Goal: Task Accomplishment & Management: Complete application form

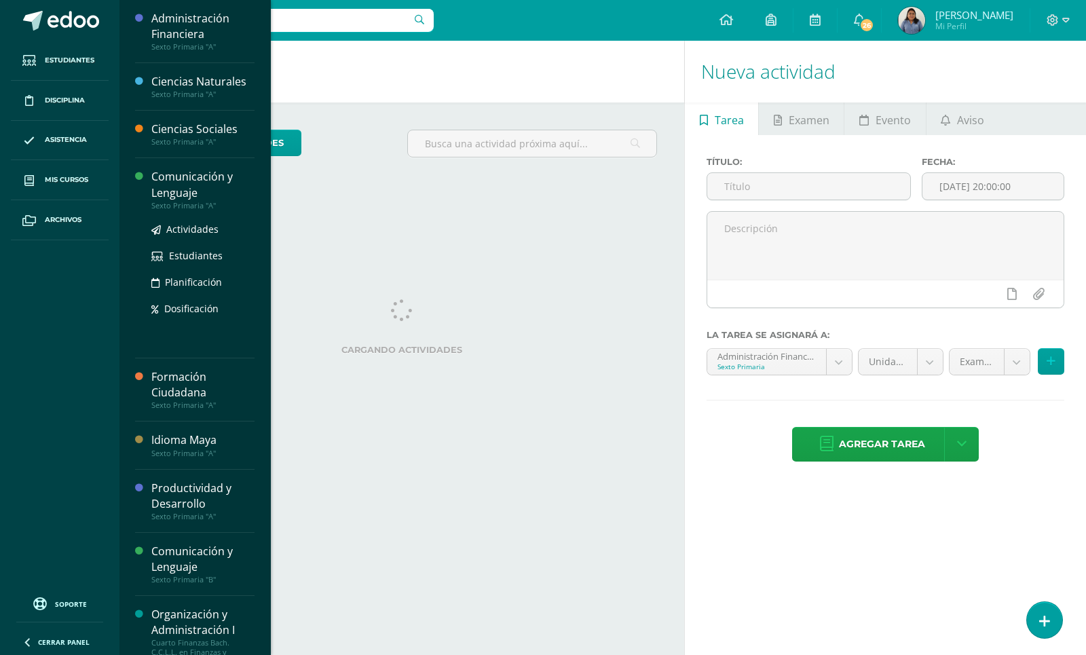
click at [195, 221] on div "Actividades Estudiantes Planificación Dosificación" at bounding box center [202, 278] width 103 height 137
click at [195, 226] on span "Actividades" at bounding box center [192, 229] width 52 height 13
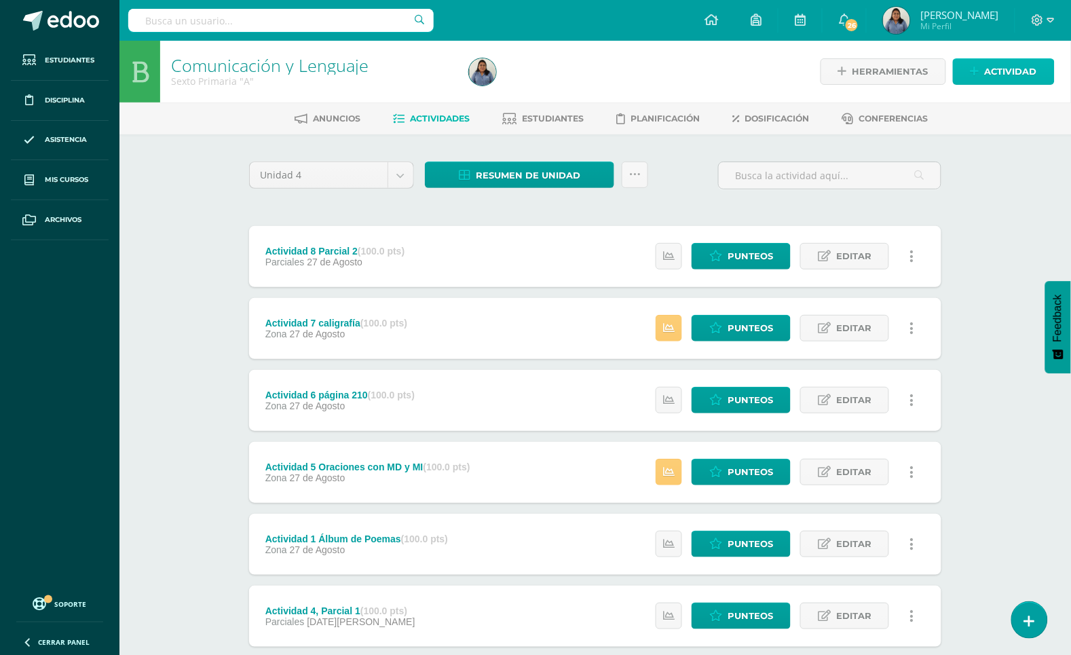
click at [997, 71] on span "Actividad" at bounding box center [1011, 71] width 52 height 25
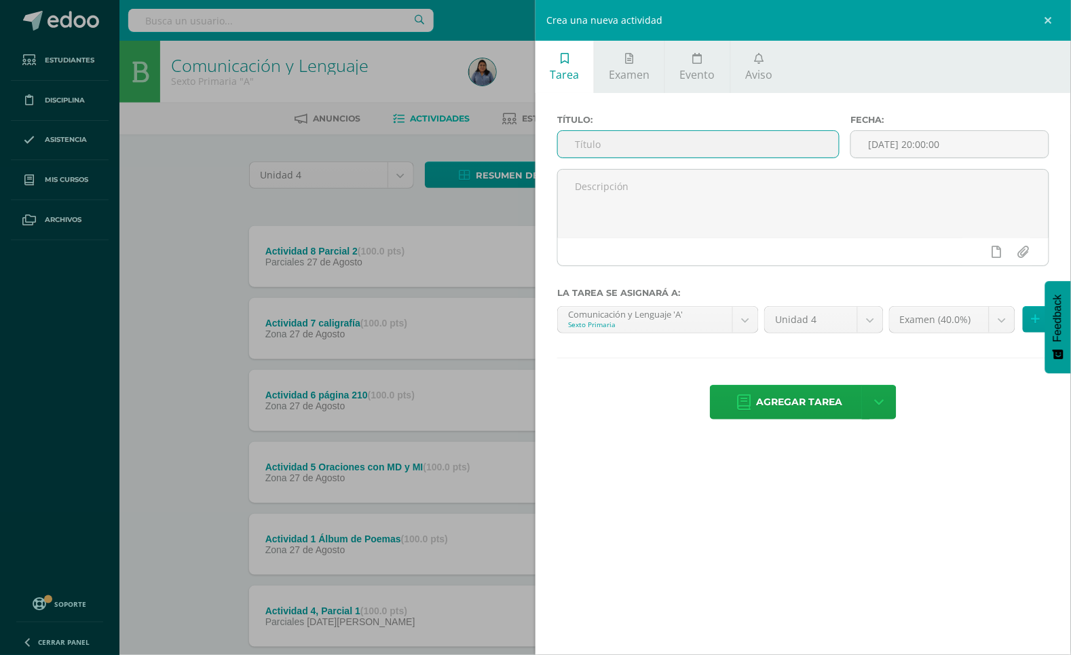
click at [764, 156] on input "text" at bounding box center [698, 144] width 281 height 26
type input "examen"
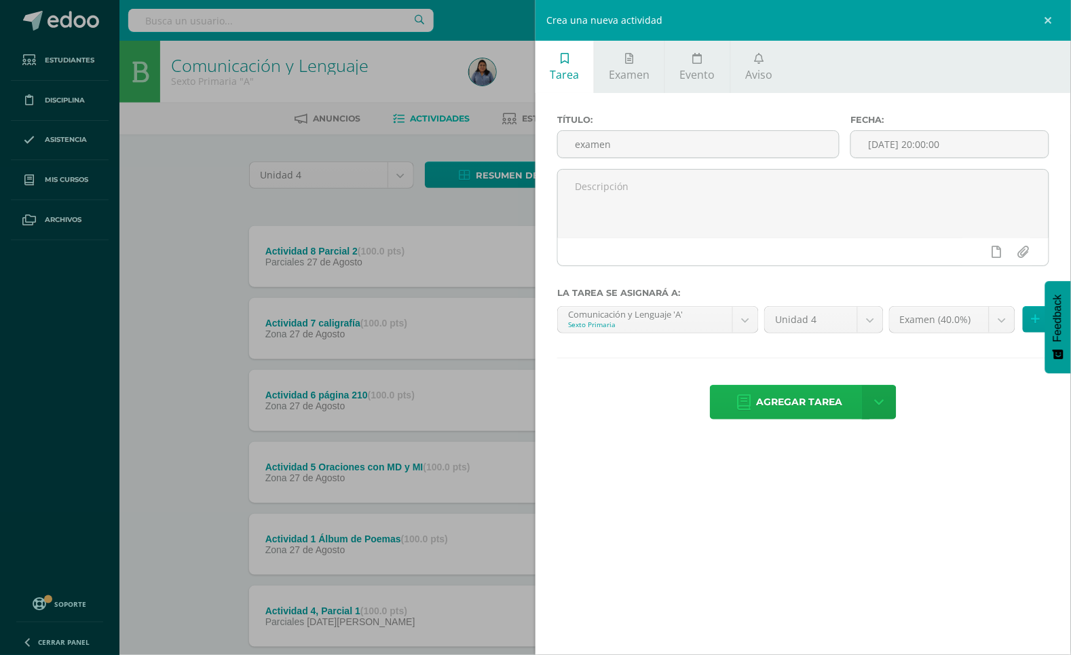
click at [836, 399] on span "Agregar tarea" at bounding box center [800, 402] width 86 height 33
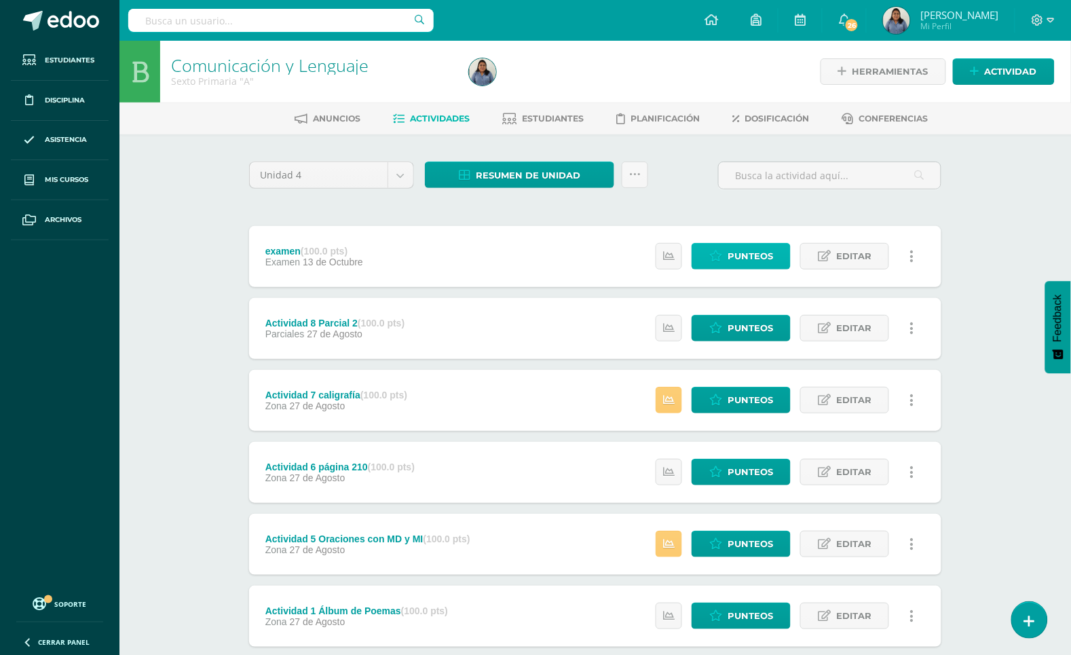
click at [765, 244] on span "Punteos" at bounding box center [750, 256] width 45 height 25
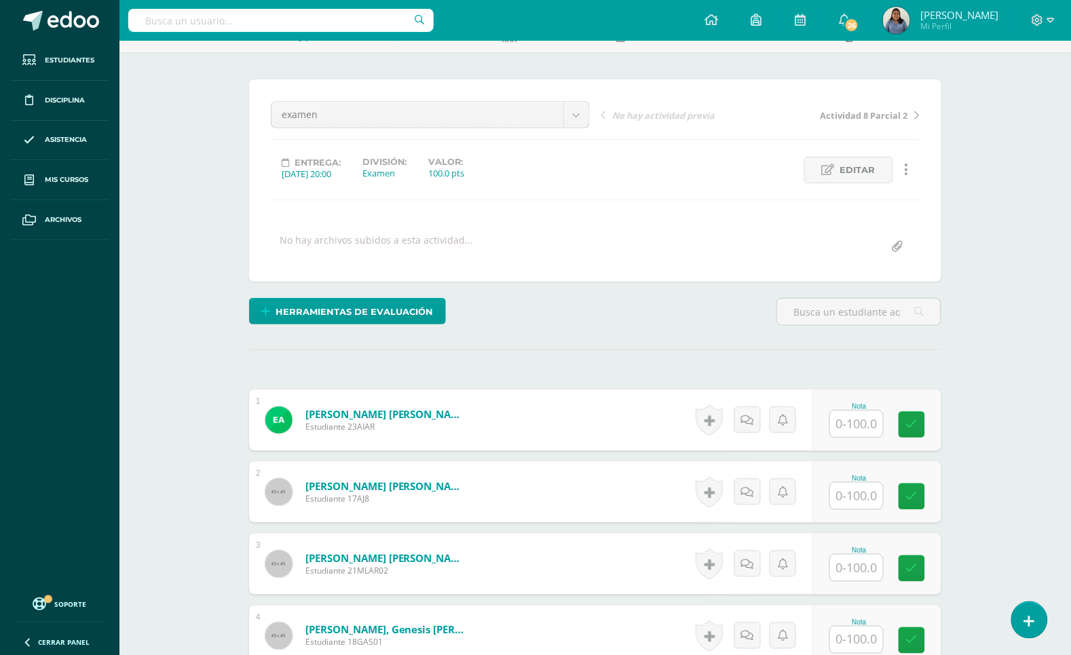
scroll to position [171, 0]
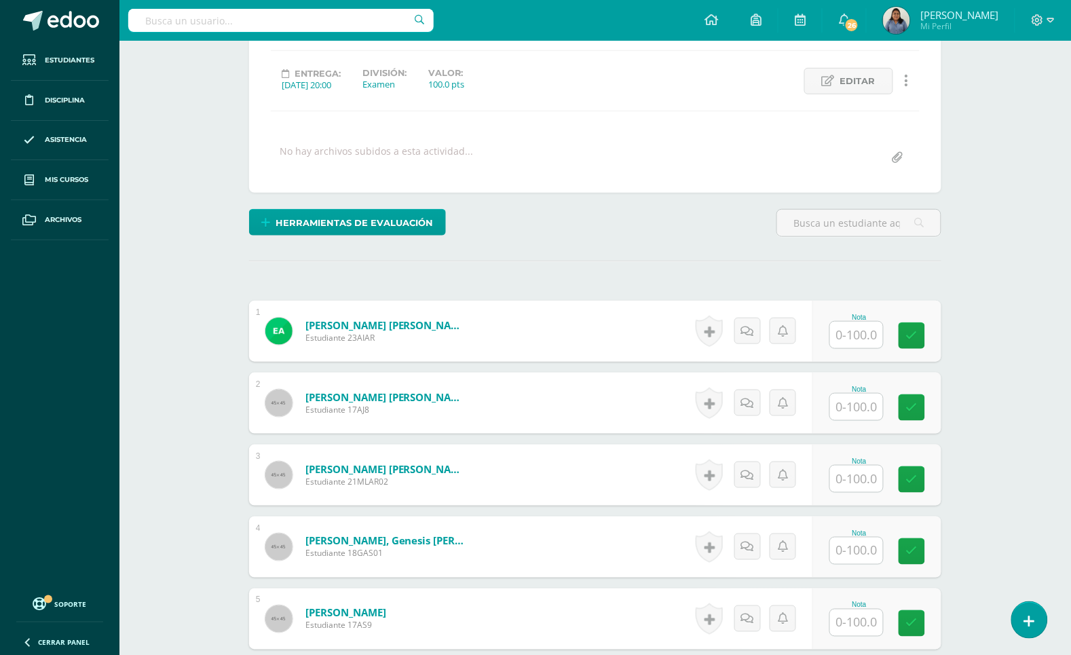
click at [862, 327] on input "text" at bounding box center [856, 335] width 53 height 26
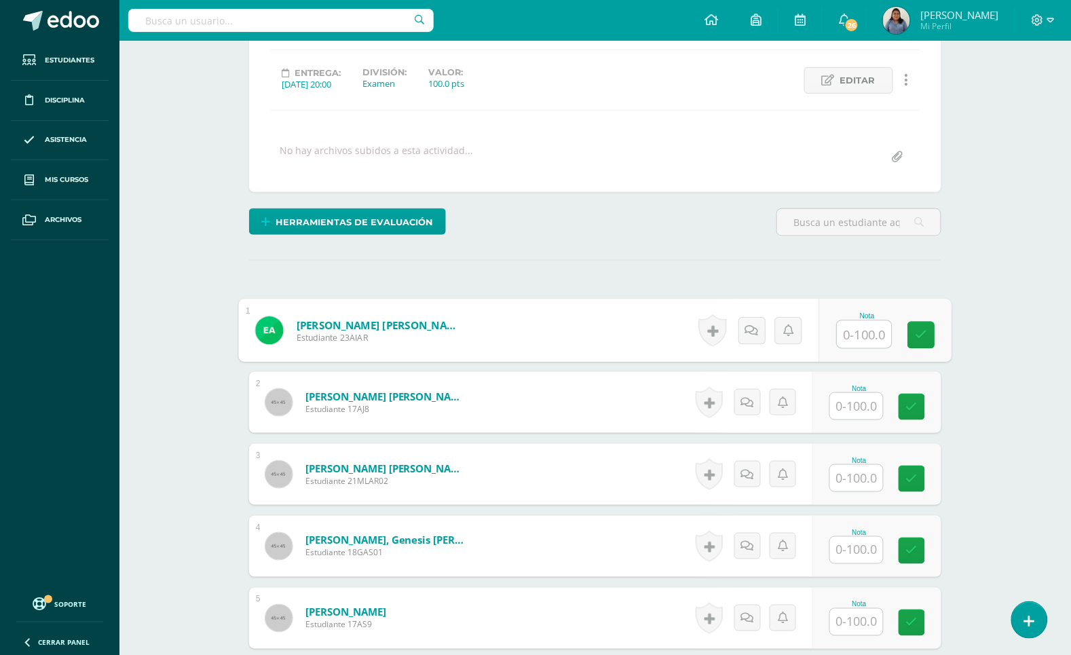
scroll to position [173, 0]
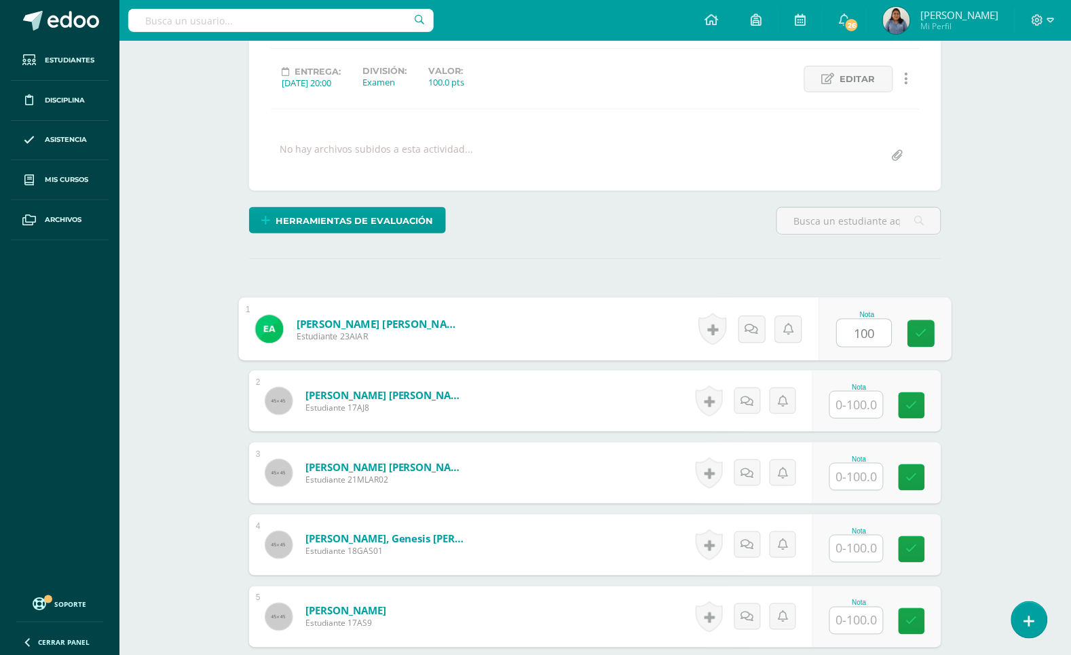
type input "100"
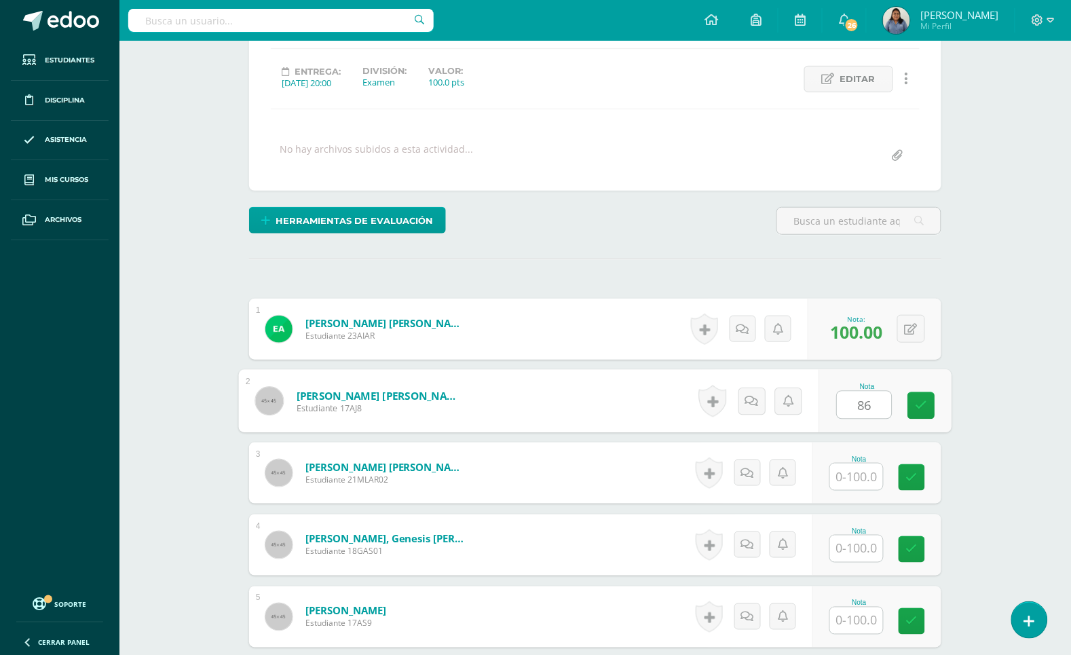
type input "86"
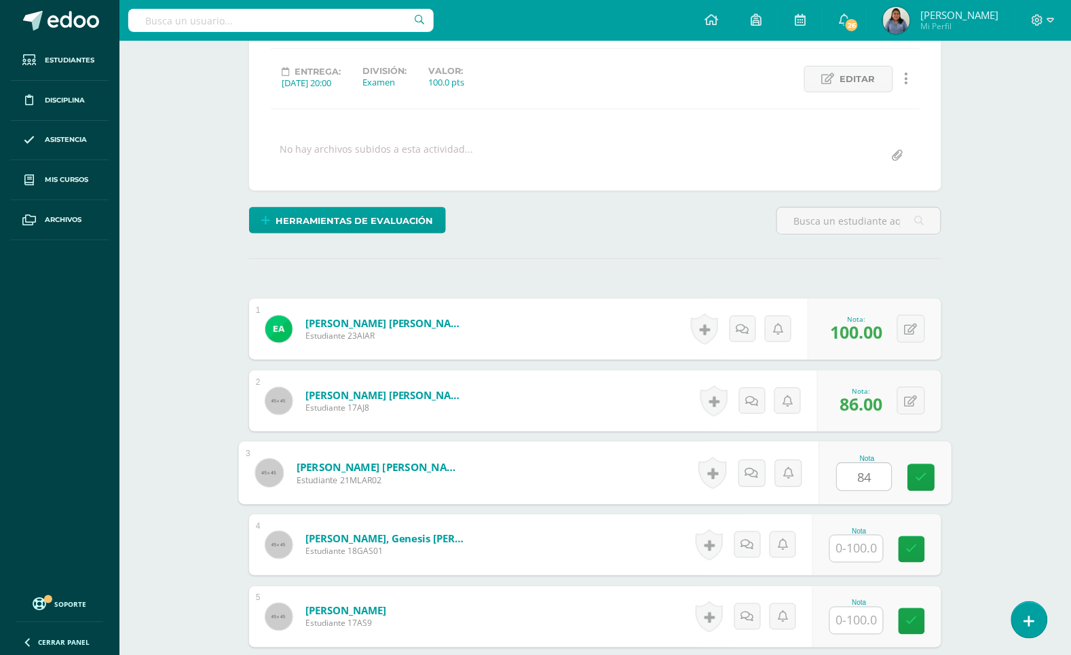
type input "84"
type input "94"
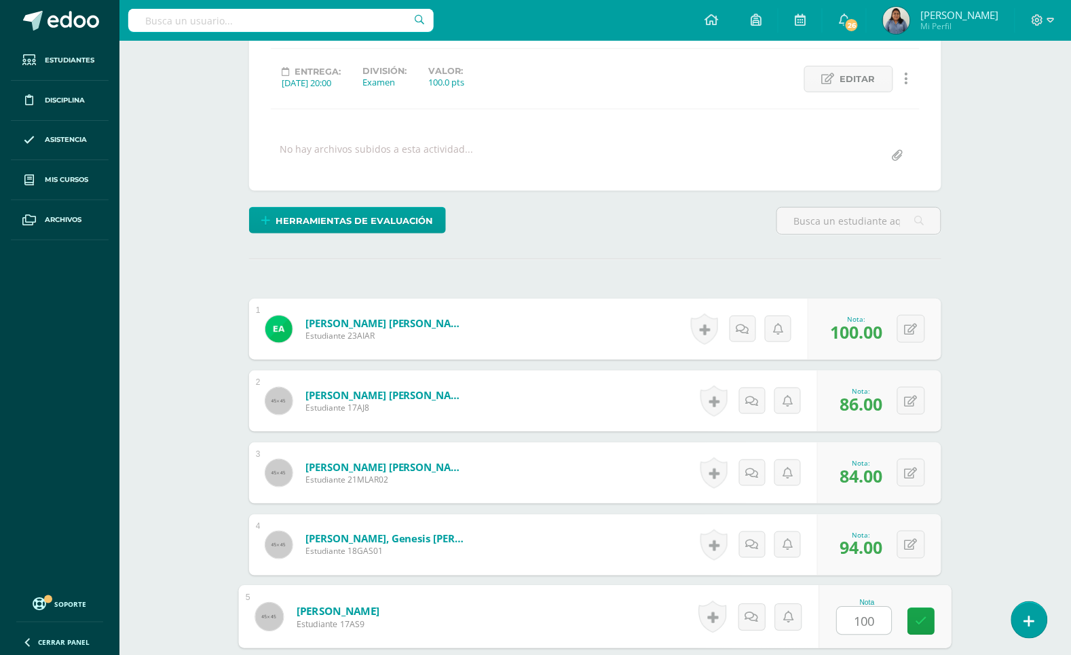
type input "100"
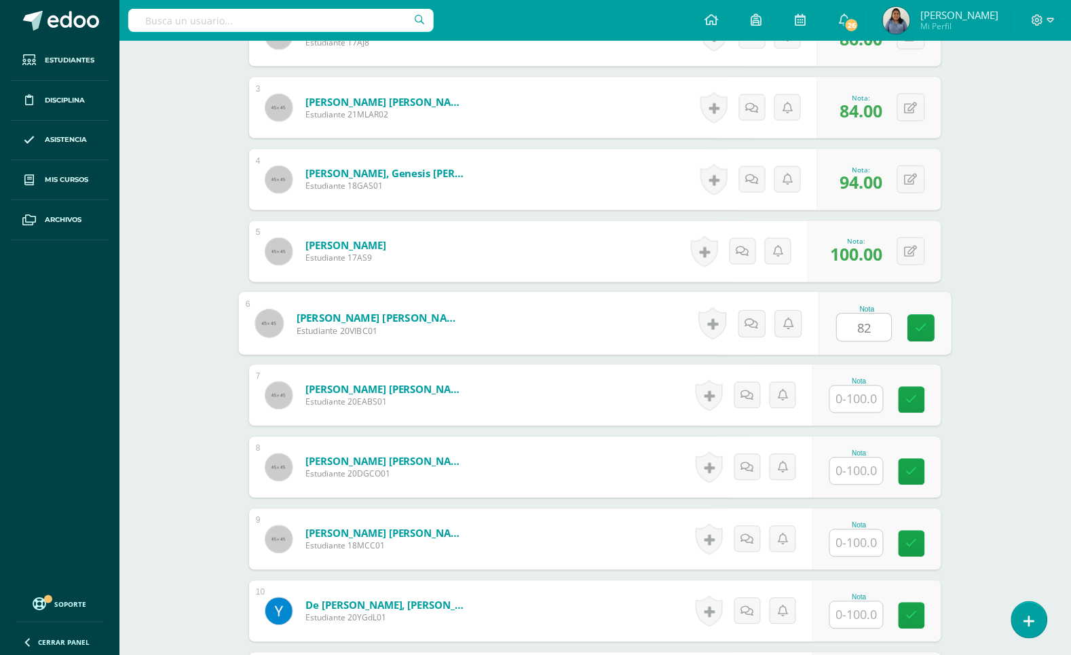
type input "82"
click at [856, 480] on input "text" at bounding box center [865, 471] width 54 height 27
type input "100"
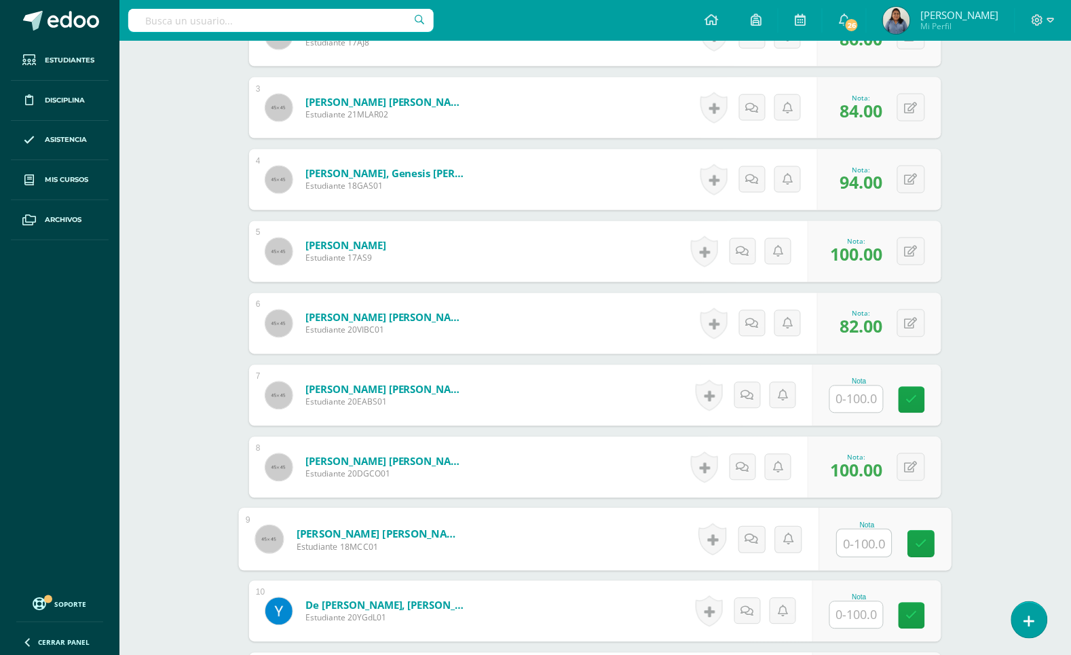
click at [852, 404] on input "text" at bounding box center [856, 399] width 53 height 26
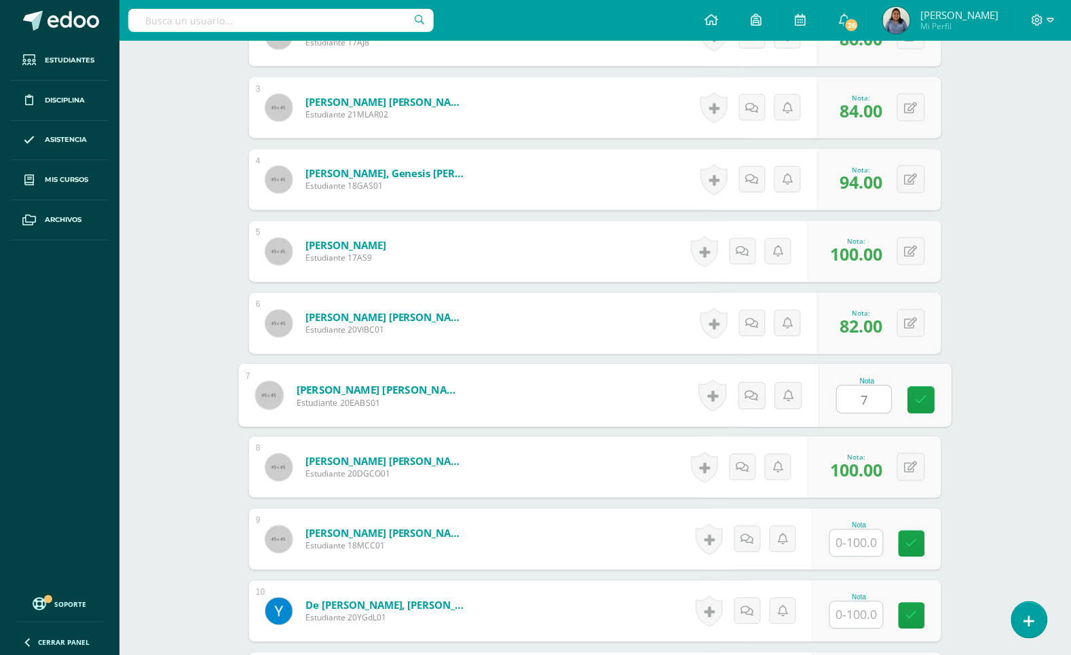
type input "76"
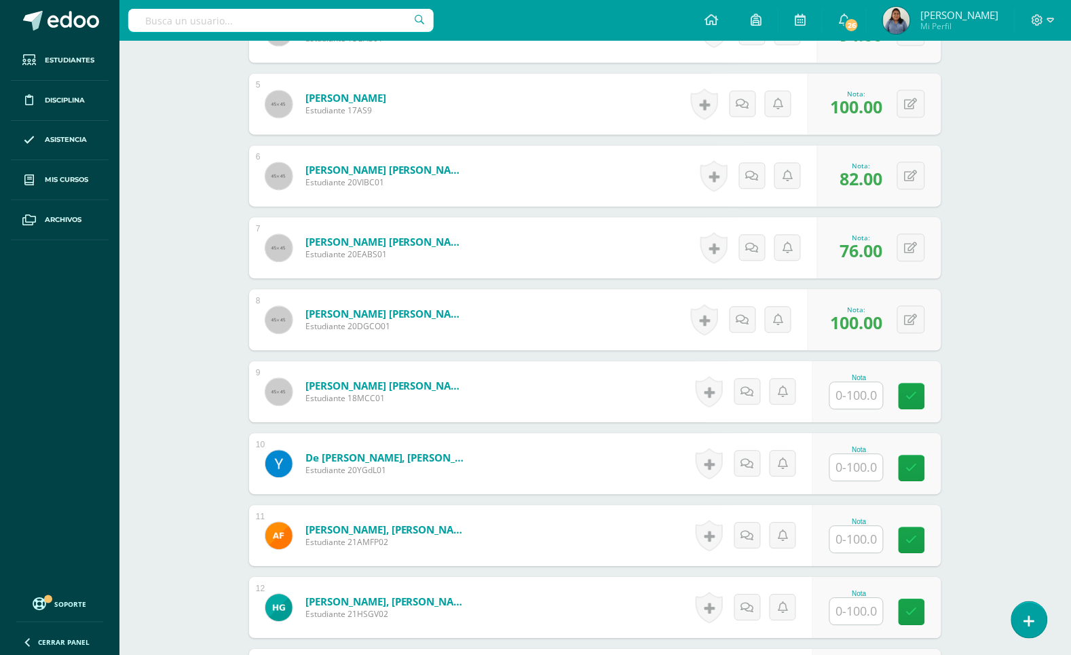
scroll to position [708, 0]
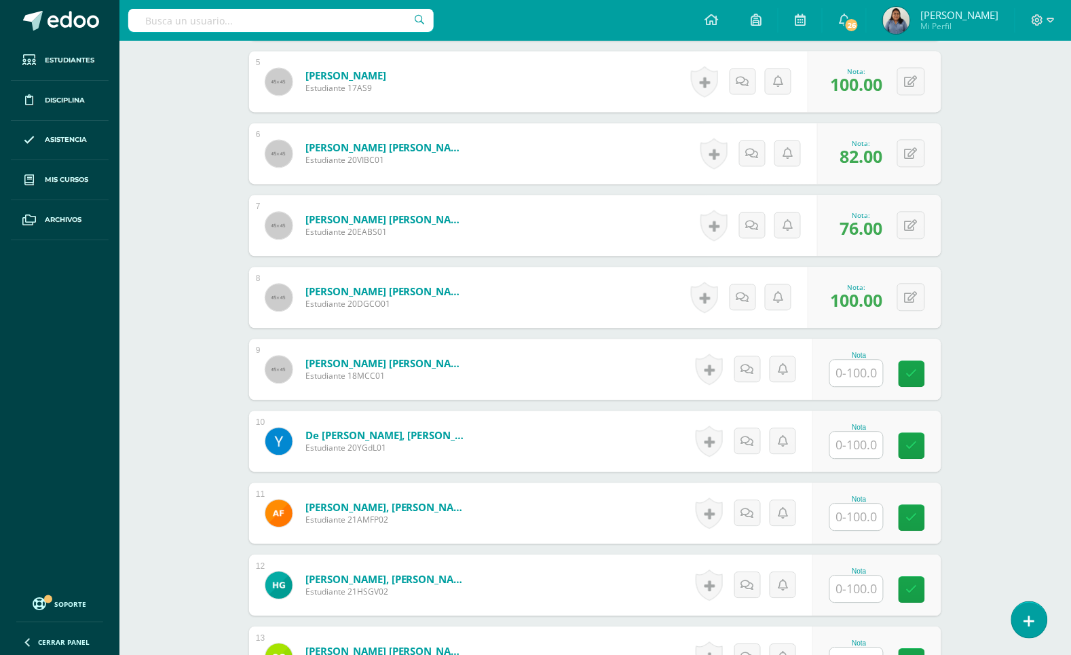
click at [856, 381] on input "text" at bounding box center [856, 374] width 53 height 26
type input "96"
type input "84"
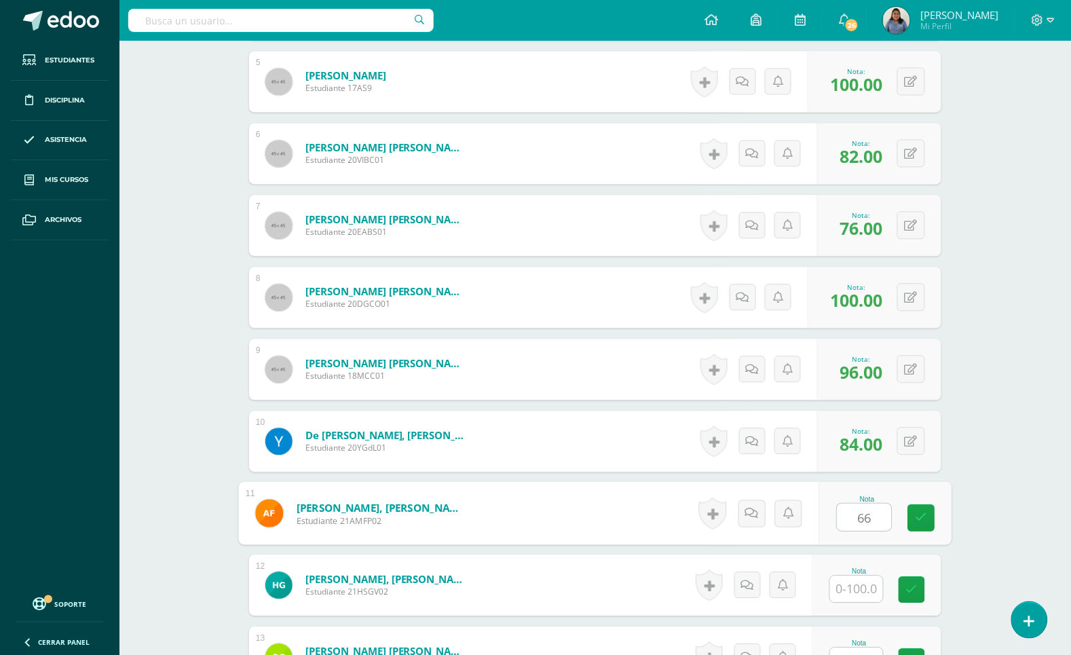
type input "66"
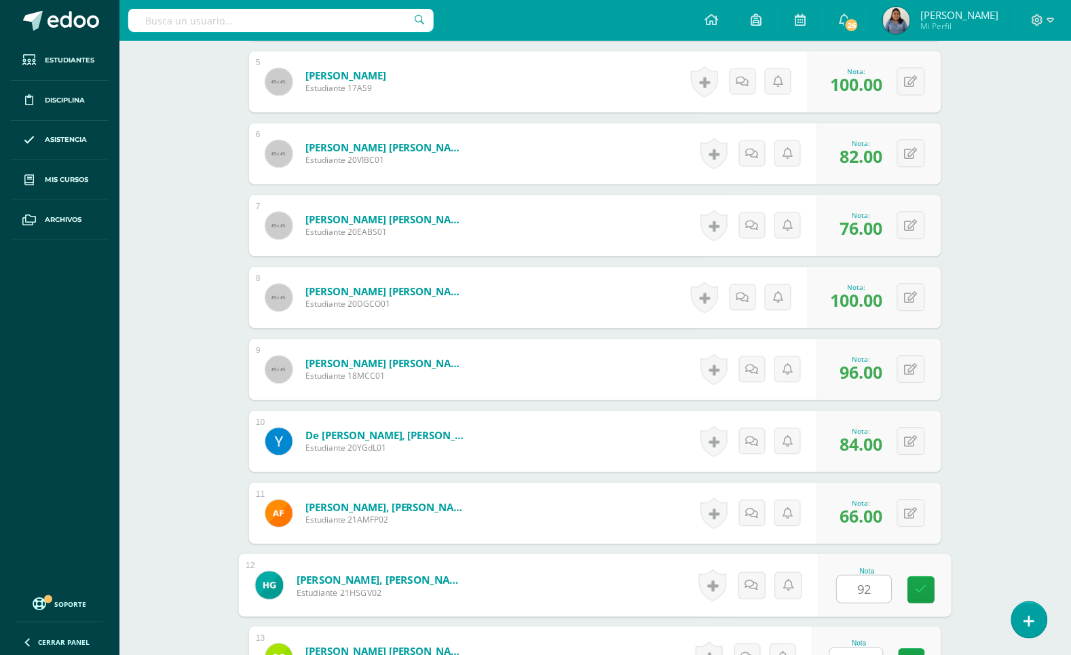
type input "92"
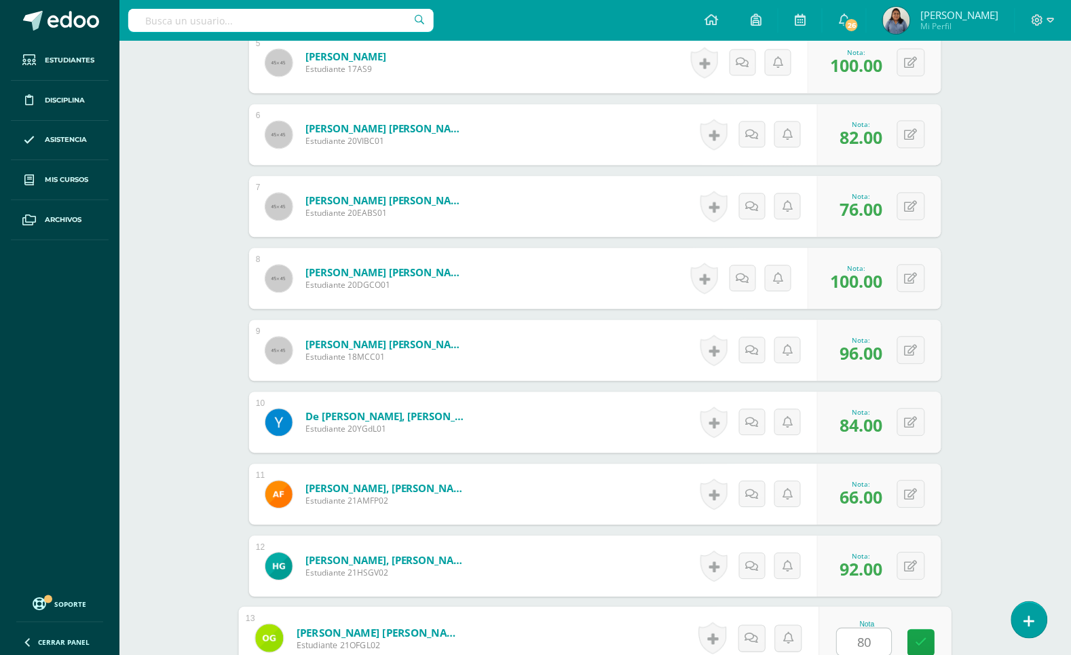
type input "80"
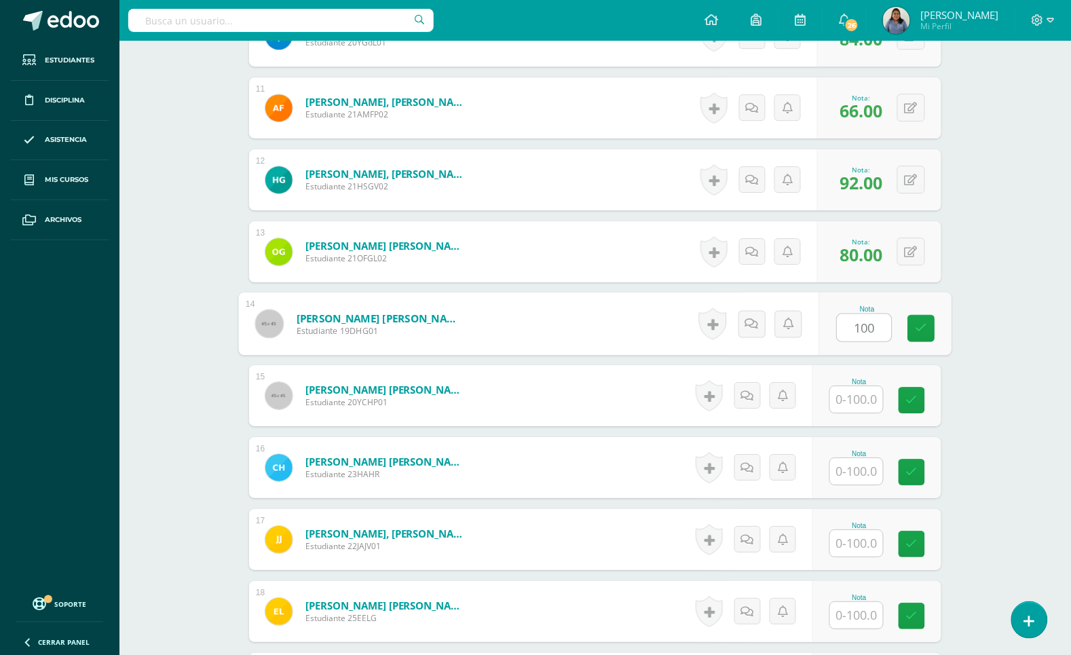
type input "100"
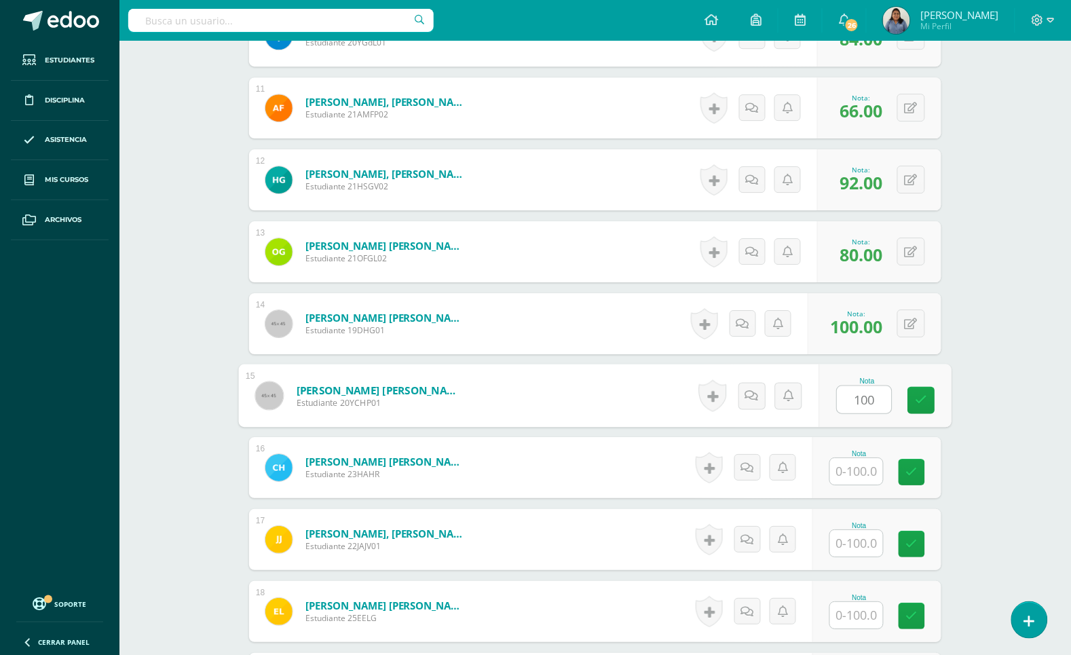
type input "100"
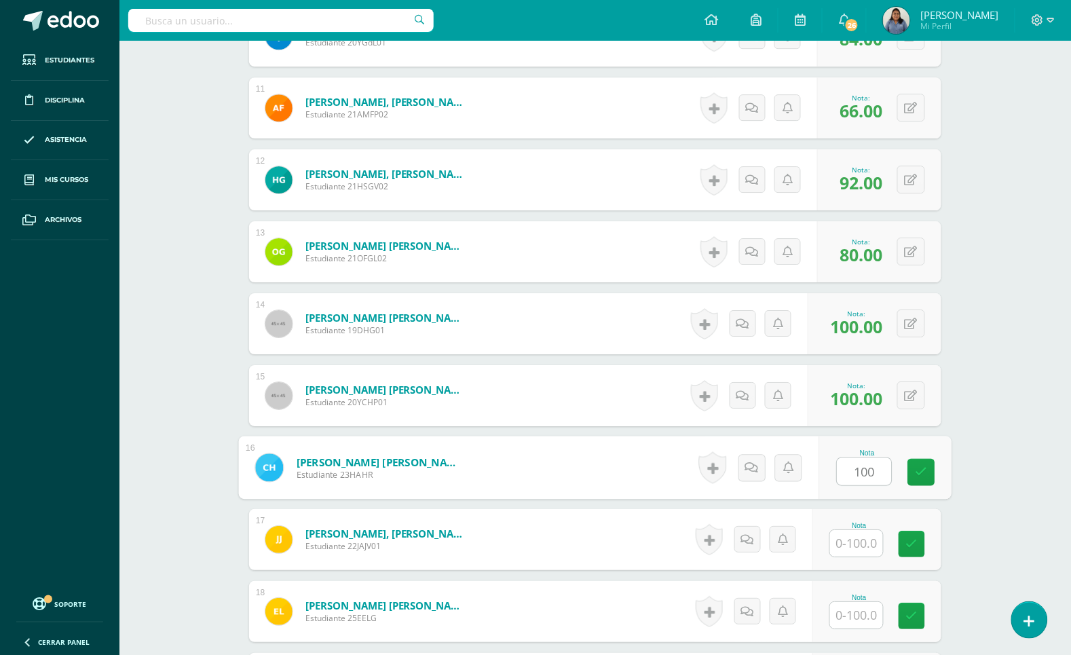
type input "100"
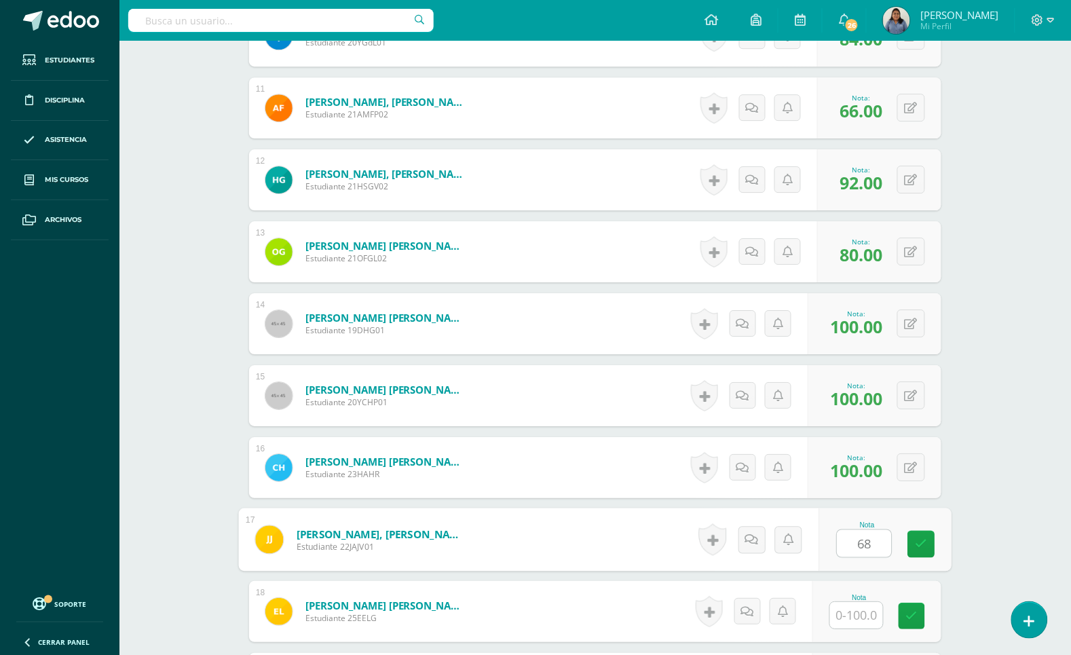
type input "68"
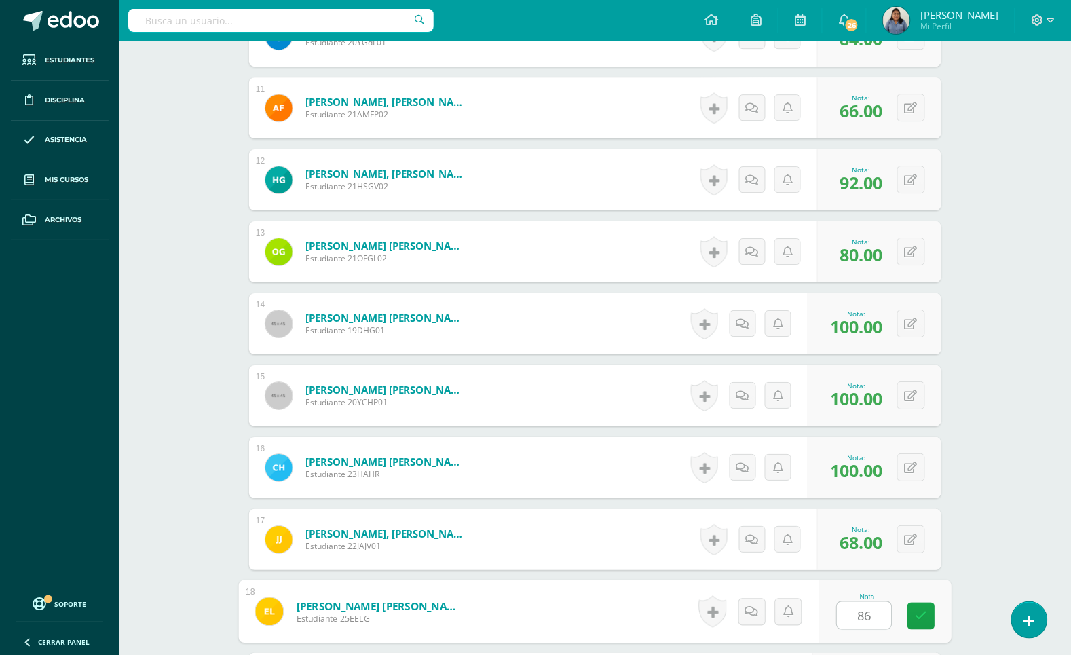
type input "86"
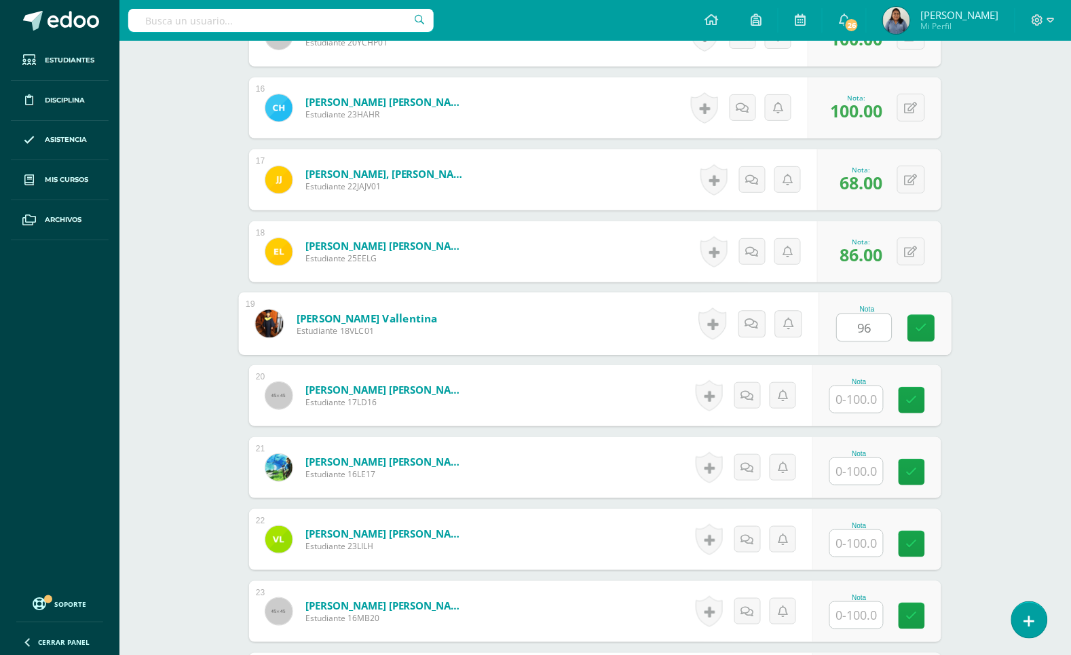
type input "96"
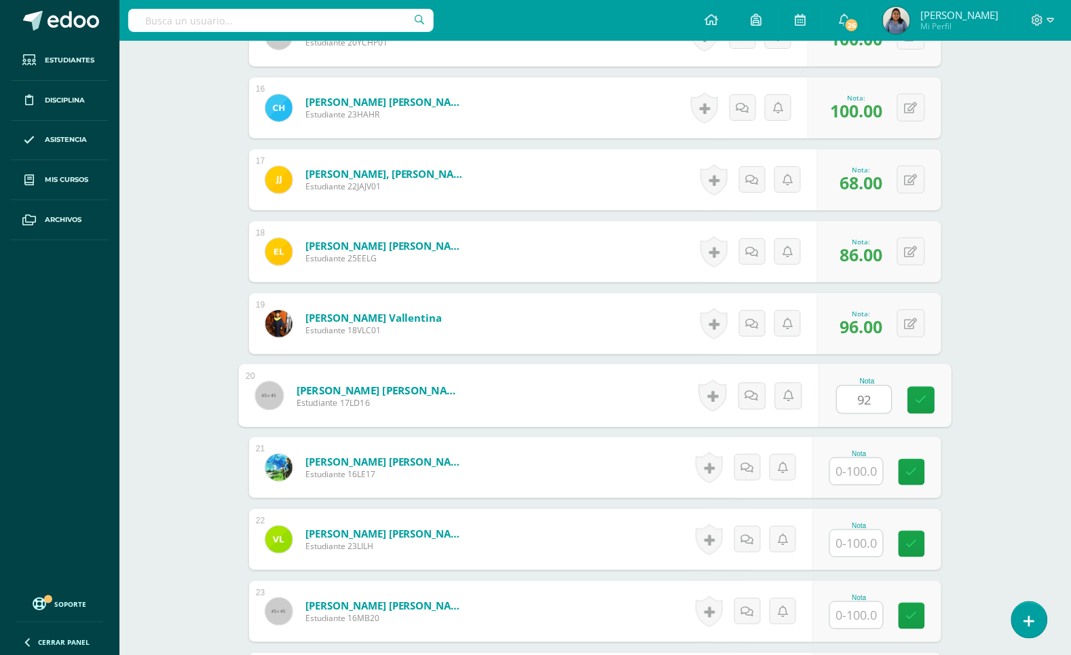
type input "92"
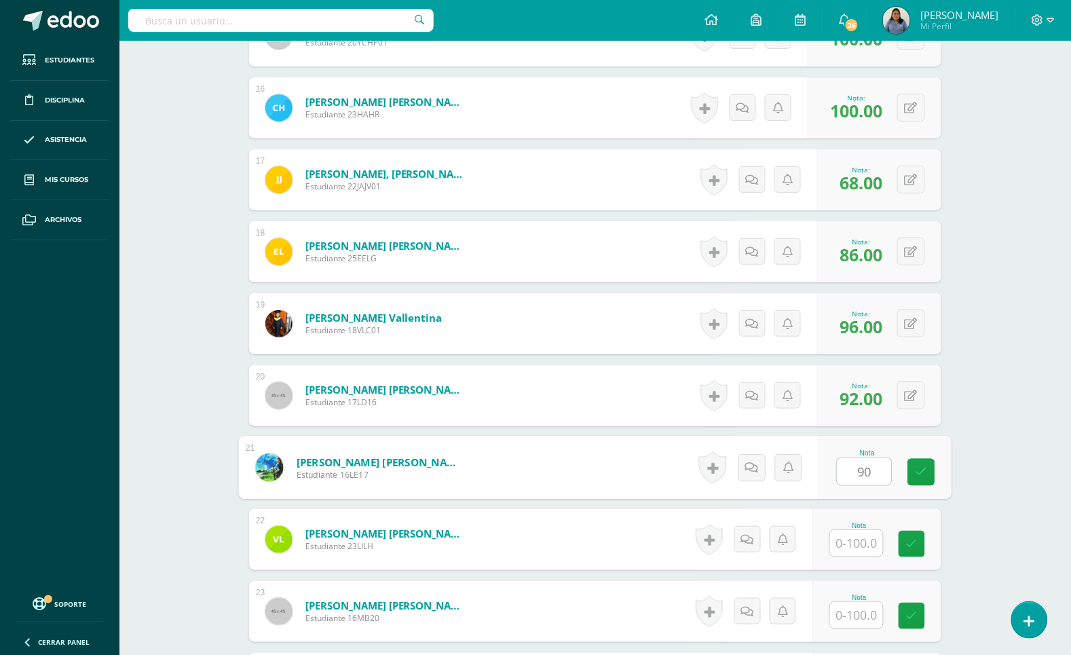
type input "90"
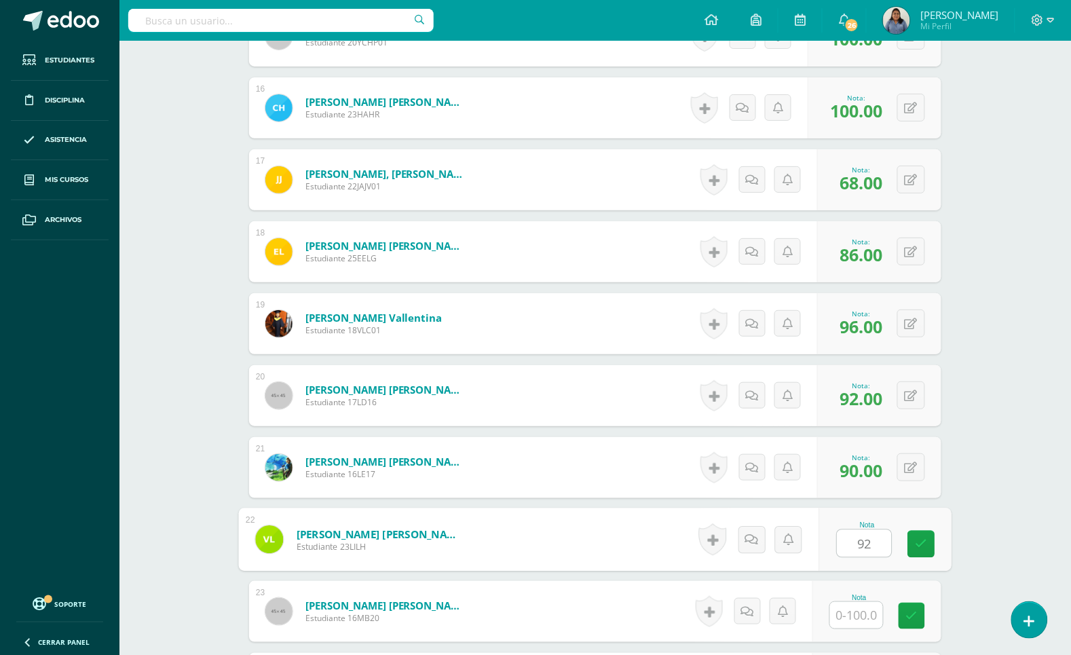
type input "92"
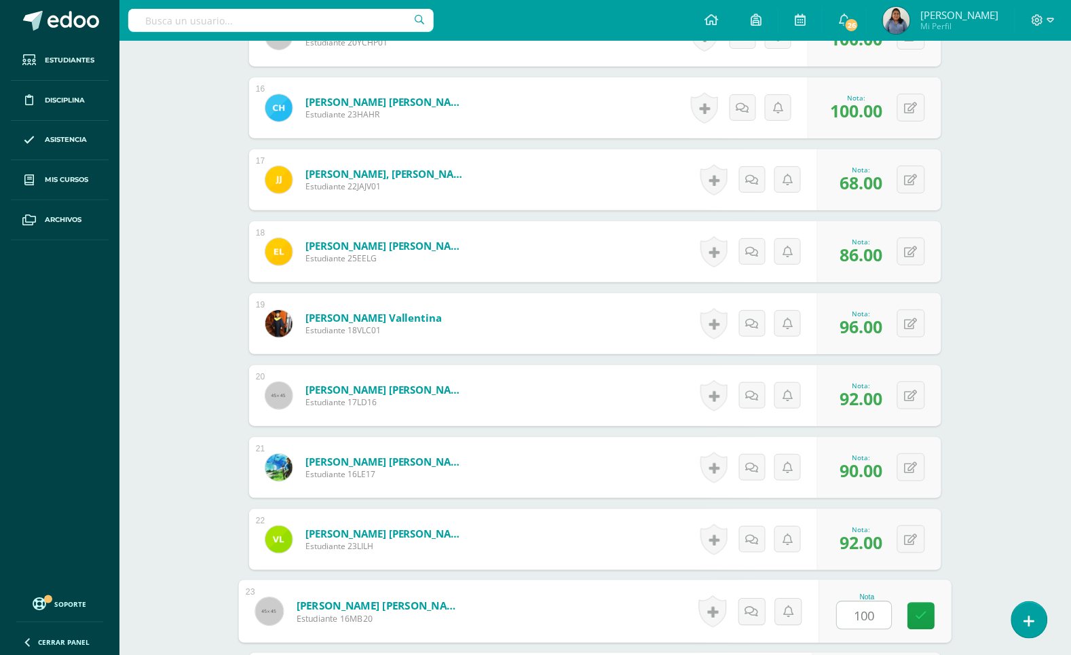
type input "100"
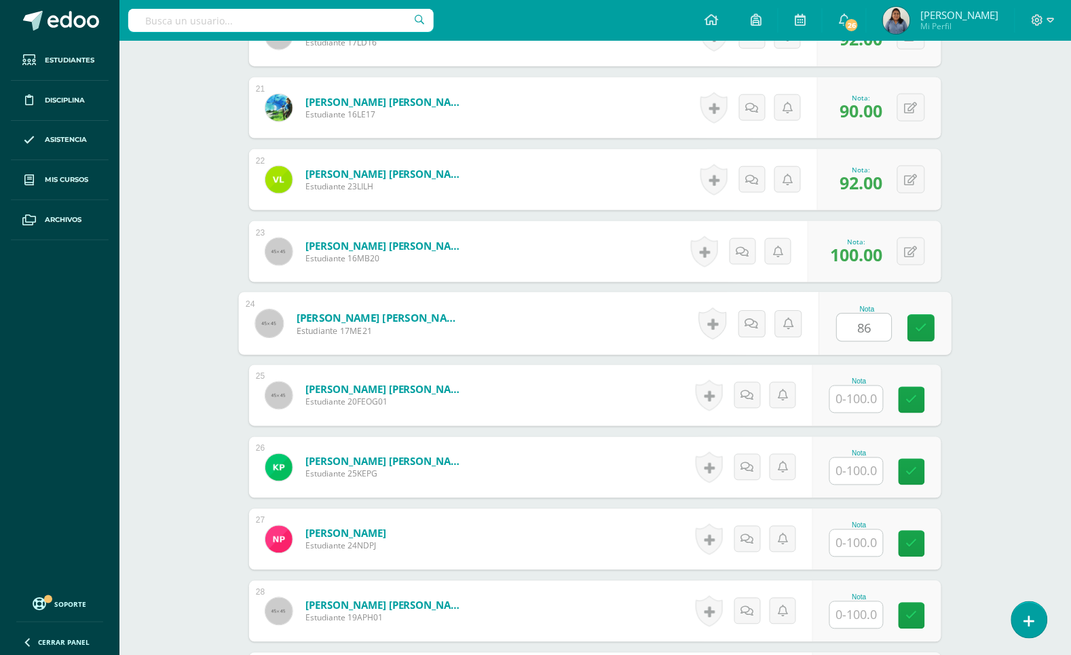
type input "86"
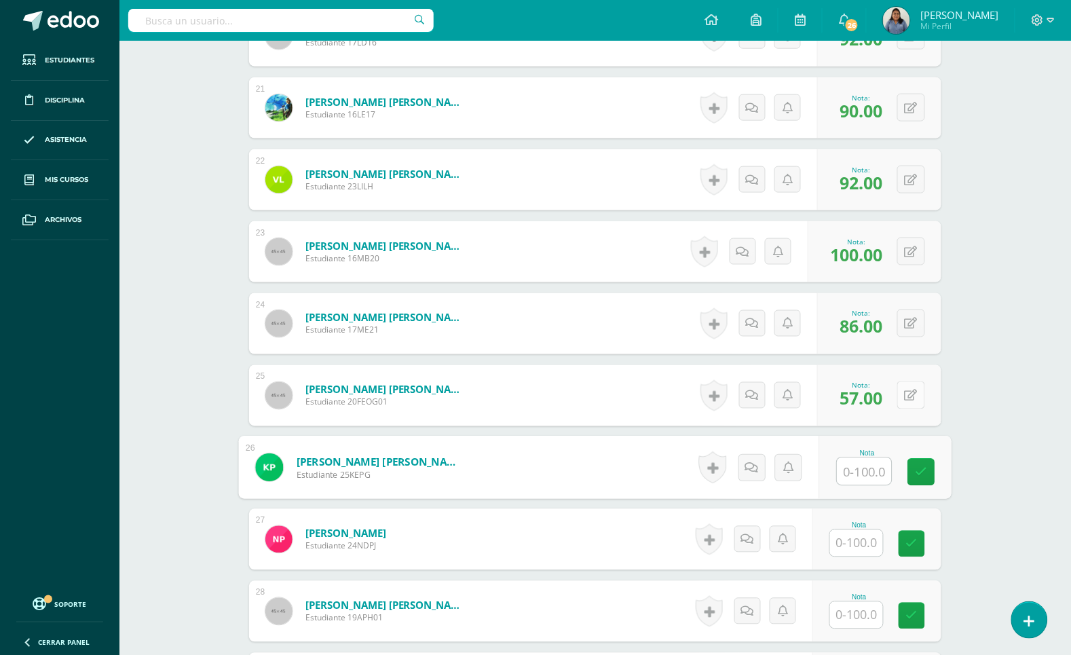
click at [913, 395] on button at bounding box center [912, 396] width 28 height 28
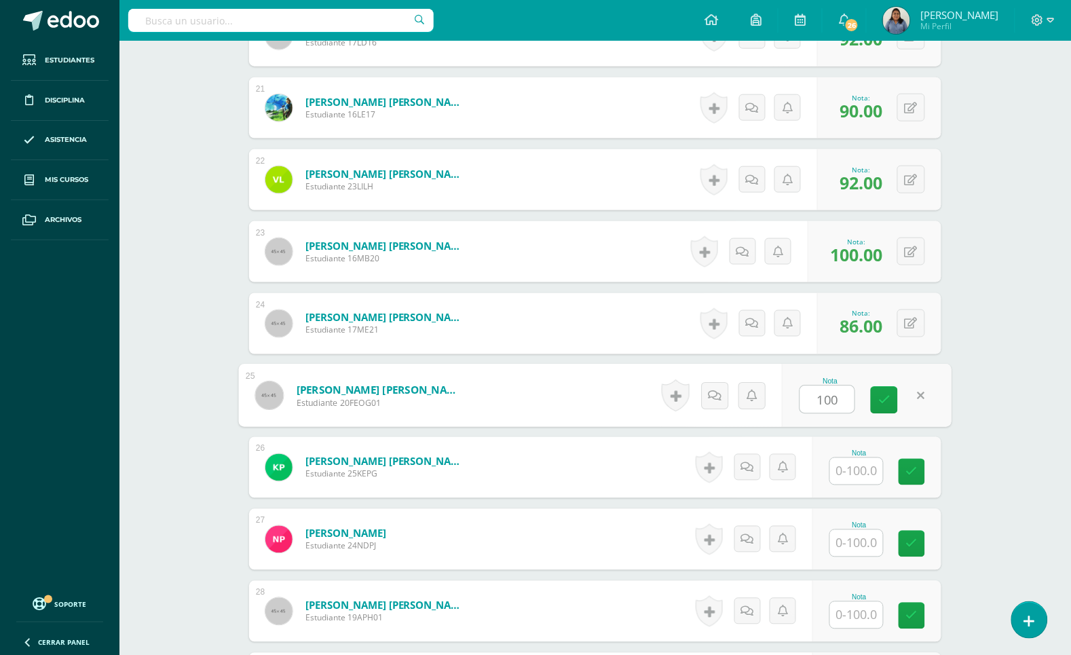
type input "100"
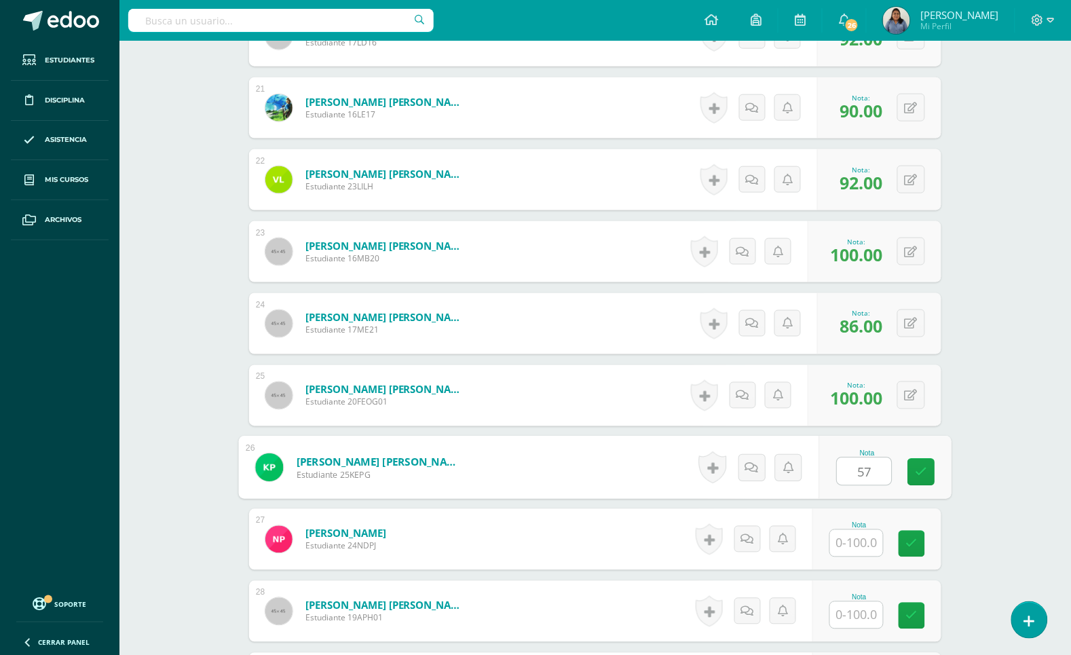
type input "57"
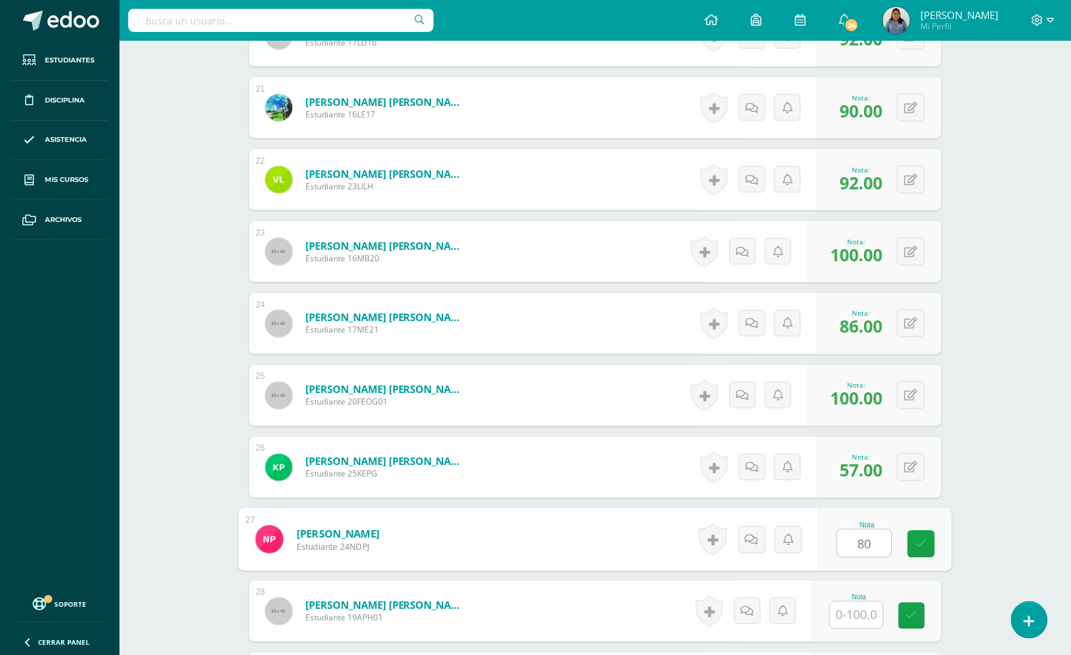
type input "80"
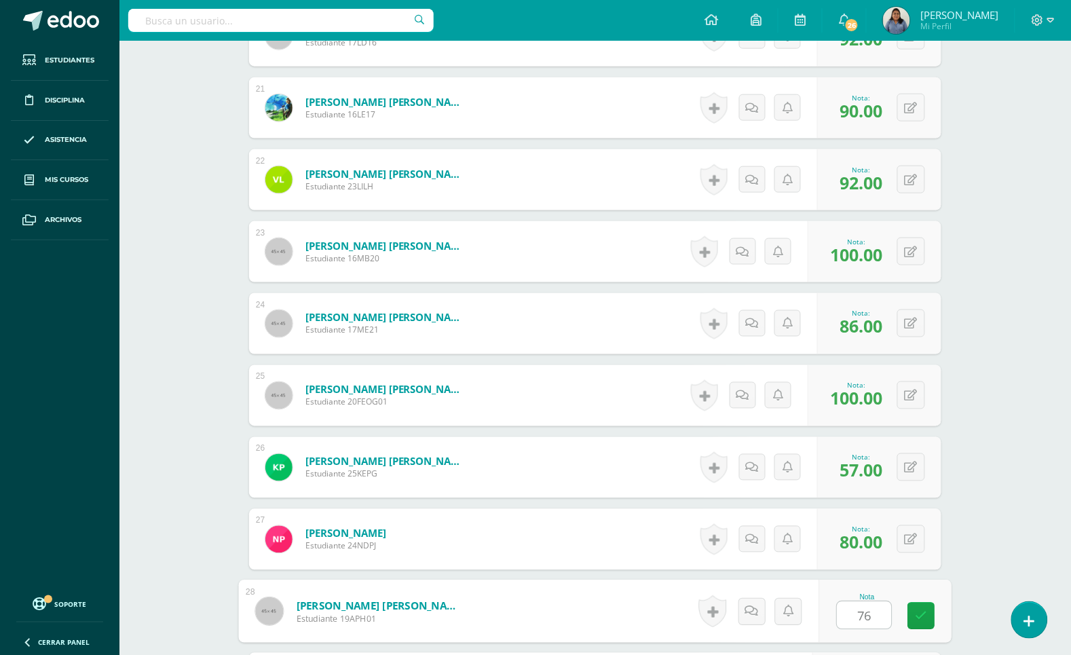
type input "76"
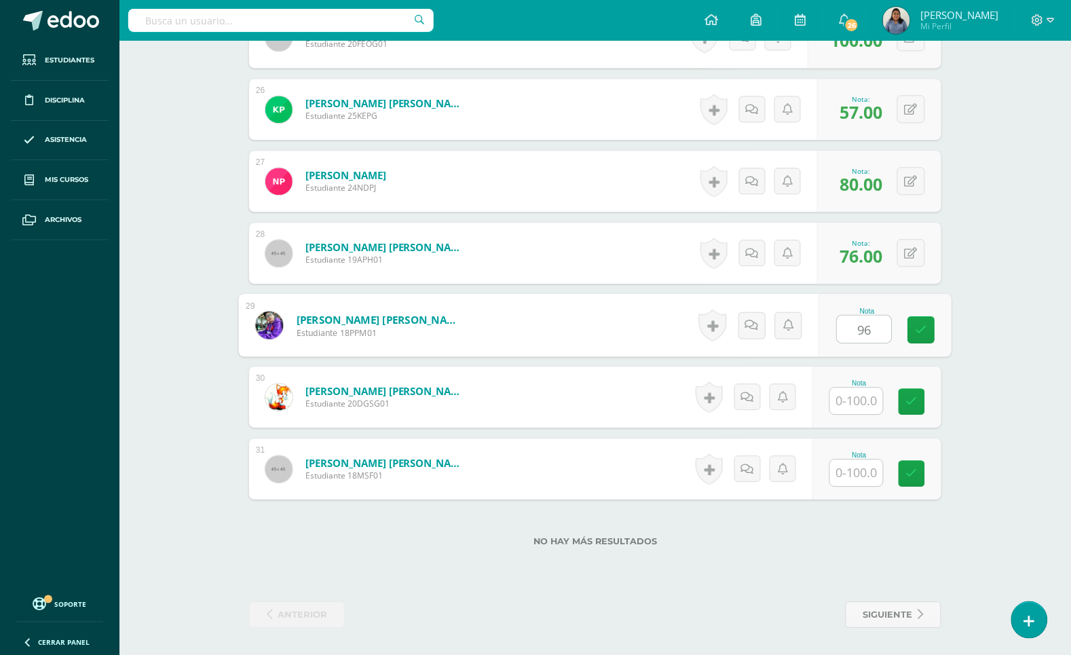
type input "96"
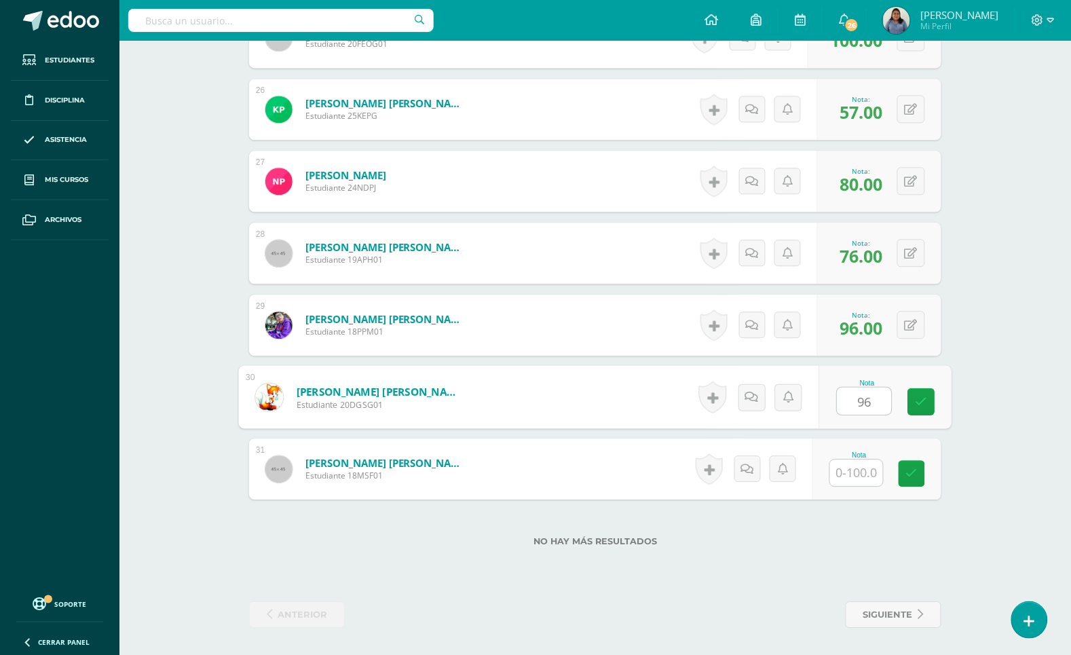
type input "96"
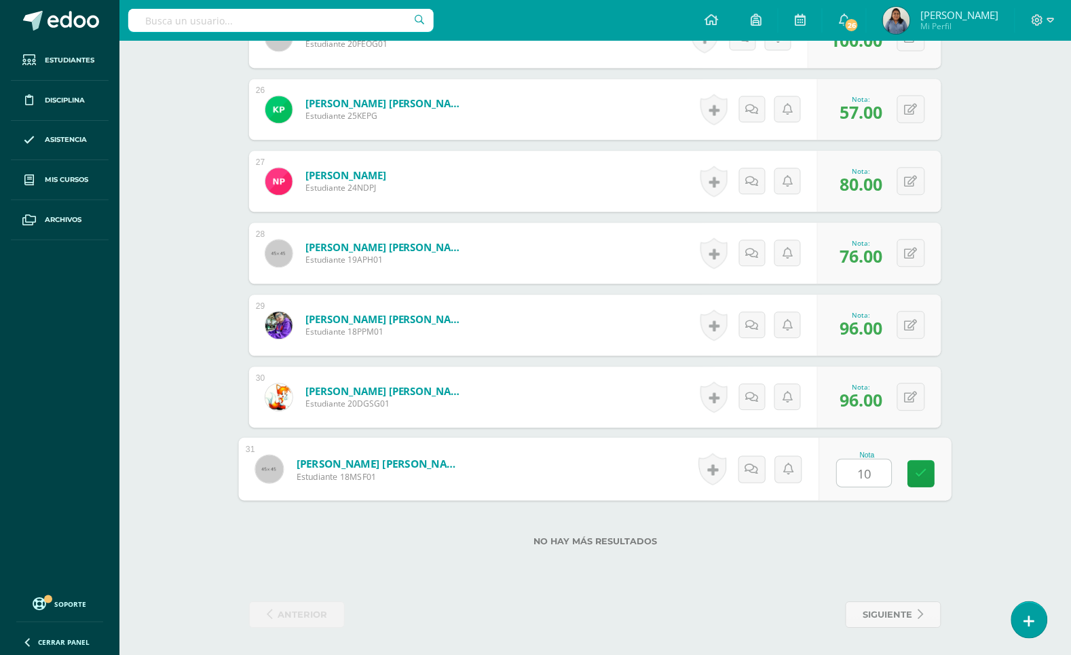
type input "100"
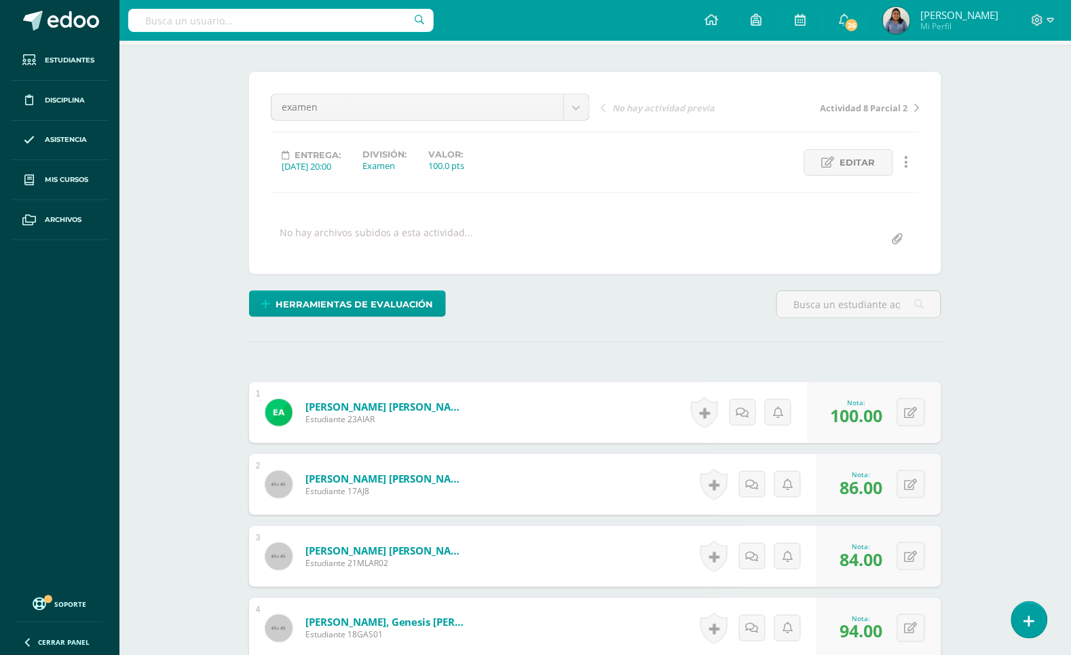
scroll to position [0, 0]
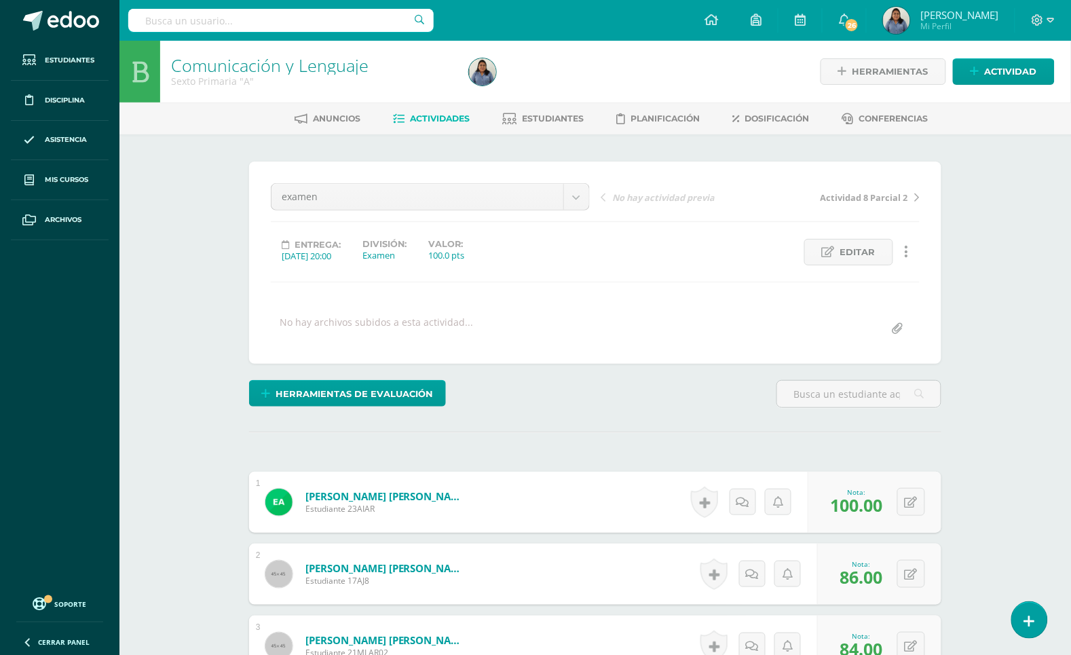
click at [422, 122] on span "Actividades" at bounding box center [441, 118] width 60 height 10
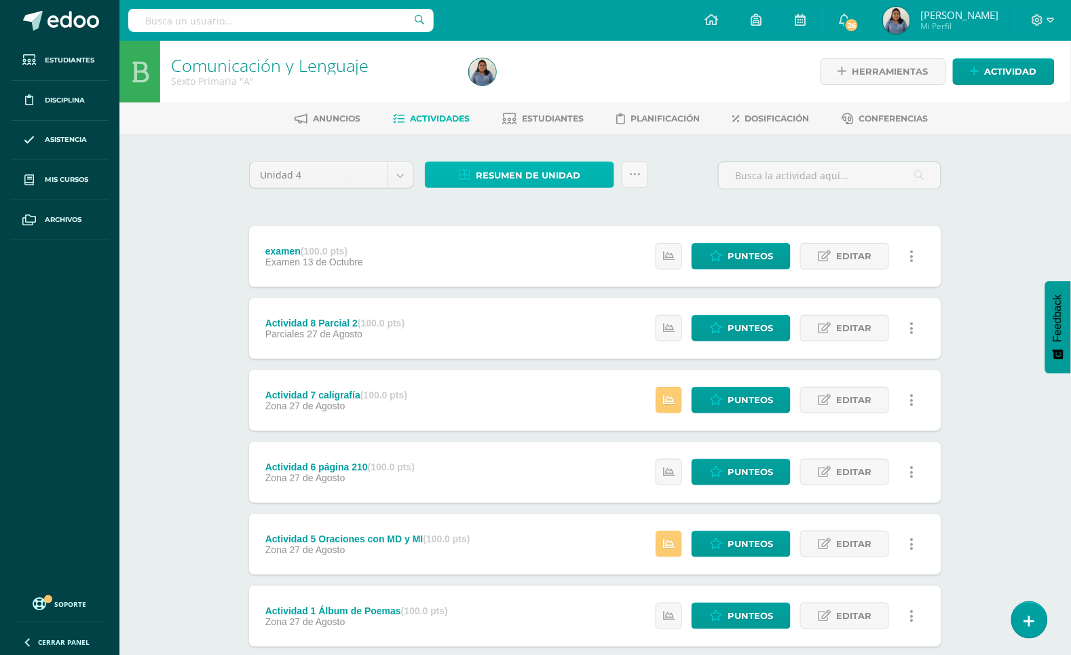
click at [553, 179] on span "Resumen de unidad" at bounding box center [528, 175] width 105 height 25
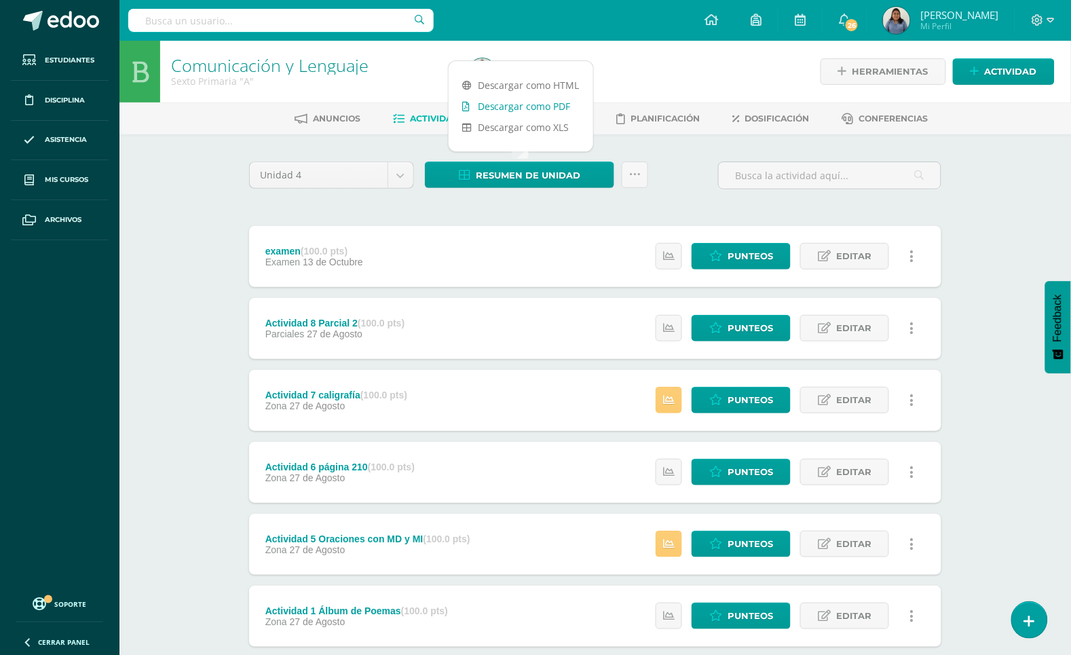
click at [555, 100] on link "Descargar como PDF" at bounding box center [521, 106] width 145 height 21
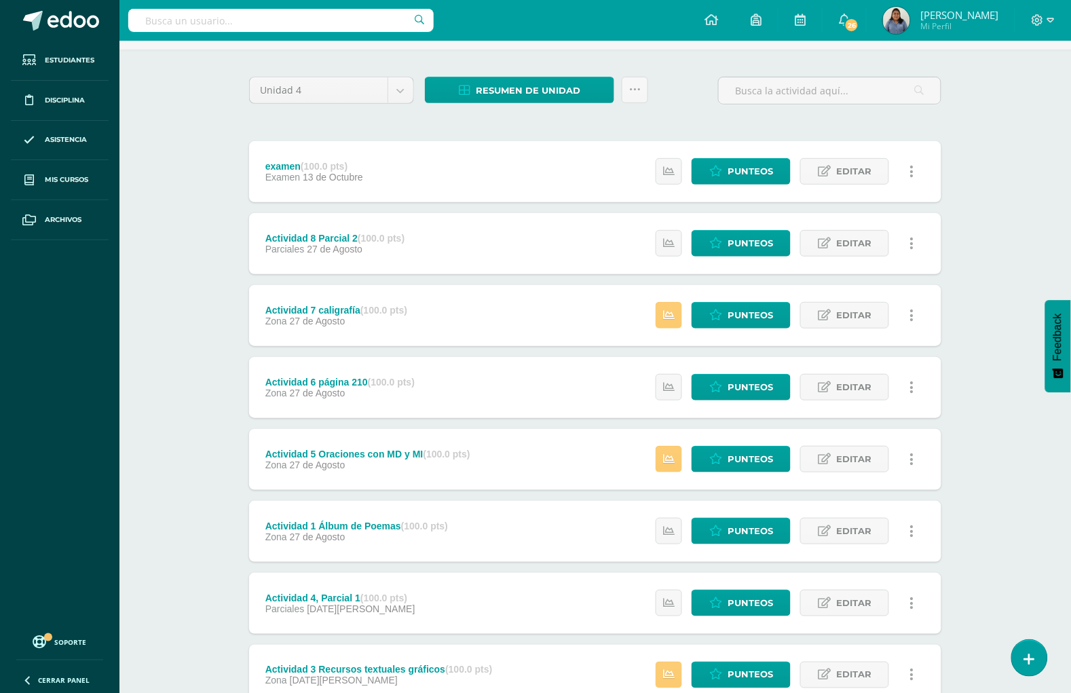
scroll to position [170, 0]
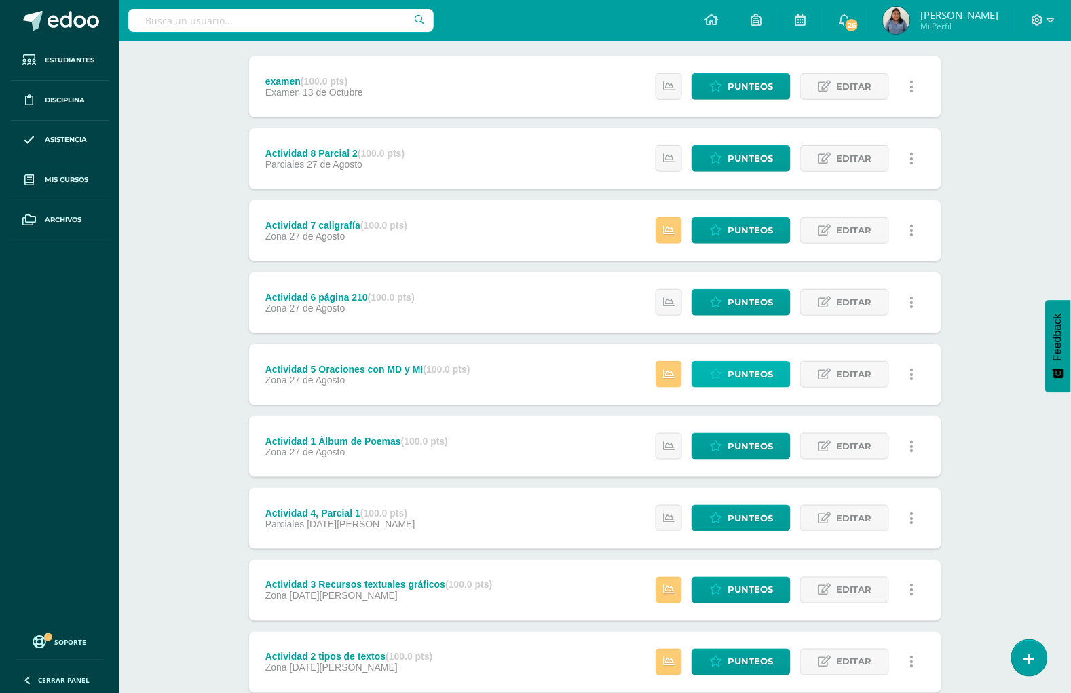
click at [758, 371] on span "Punteos" at bounding box center [750, 374] width 45 height 25
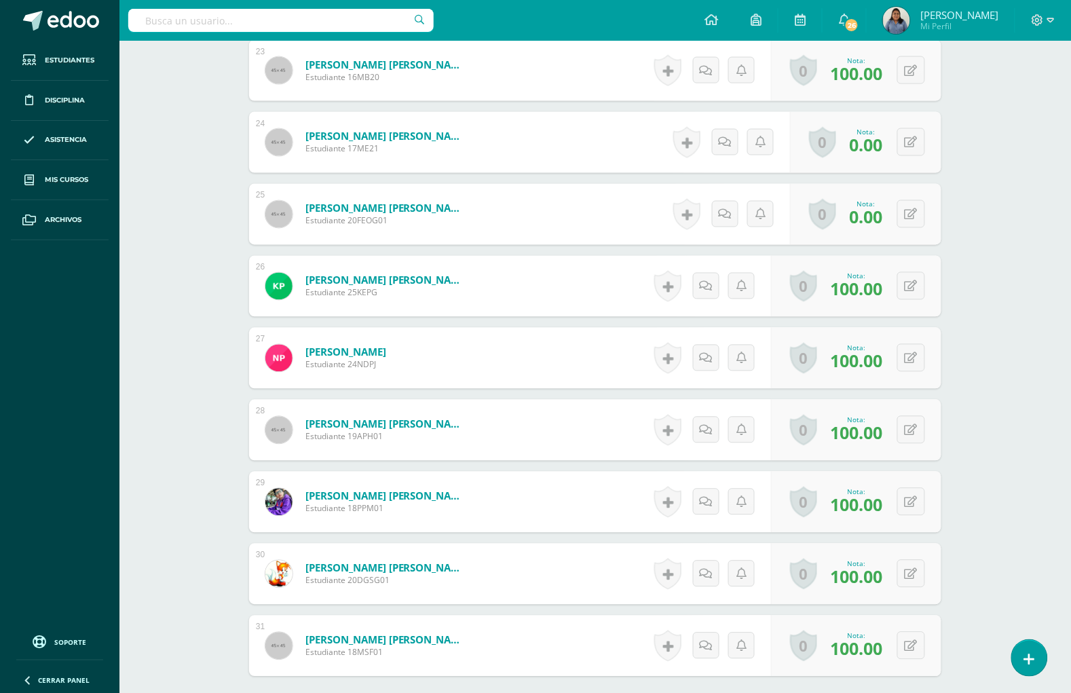
scroll to position [1985, 0]
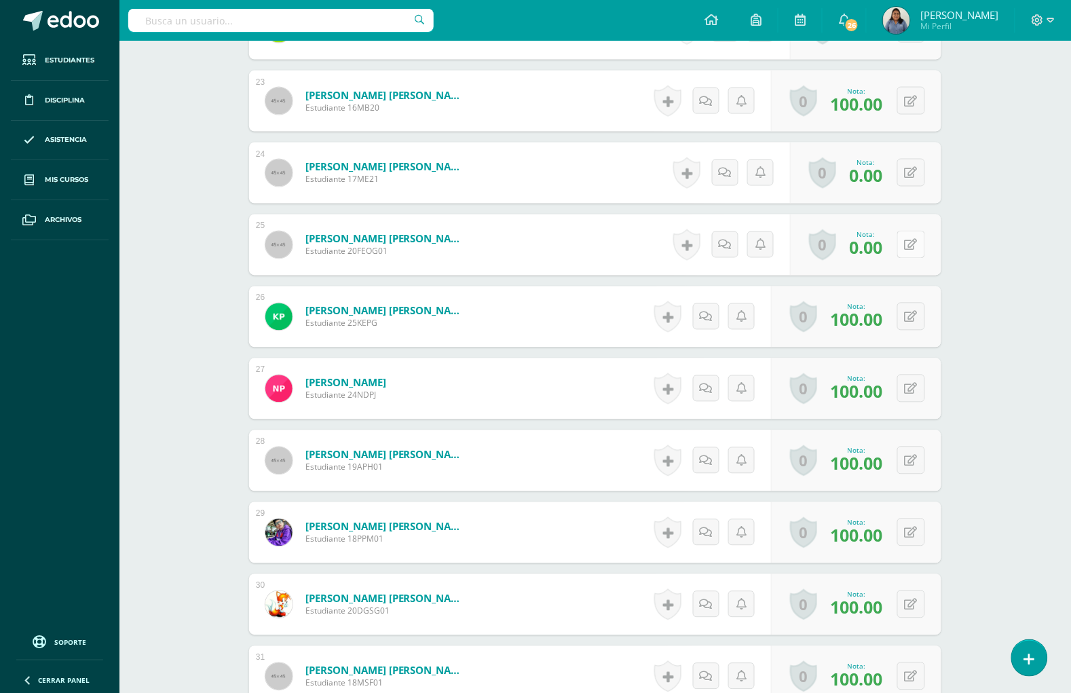
click at [908, 246] on button at bounding box center [912, 245] width 28 height 28
type input "100"
